Goal: Check status: Check status

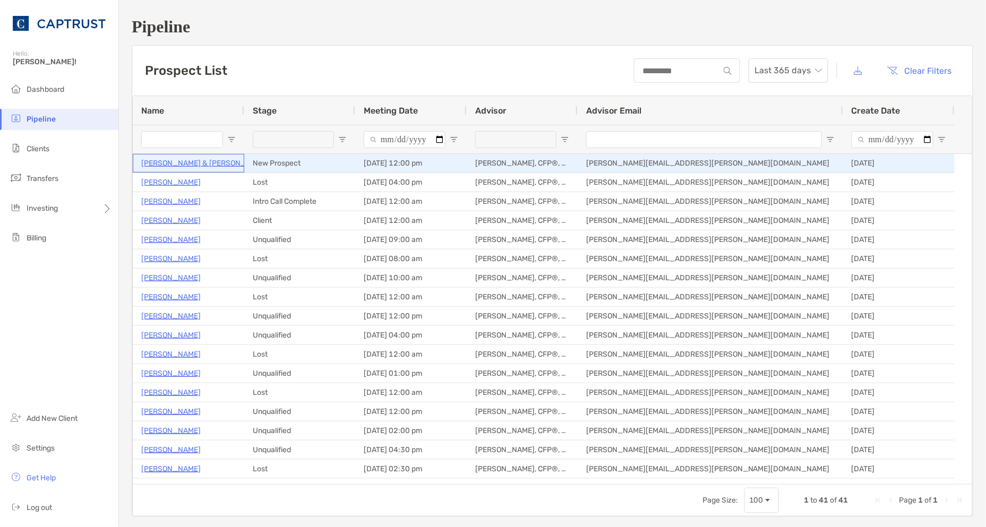
click at [188, 162] on p "[PERSON_NAME] & [PERSON_NAME]" at bounding box center [204, 163] width 127 height 13
